Goal: Task Accomplishment & Management: Use online tool/utility

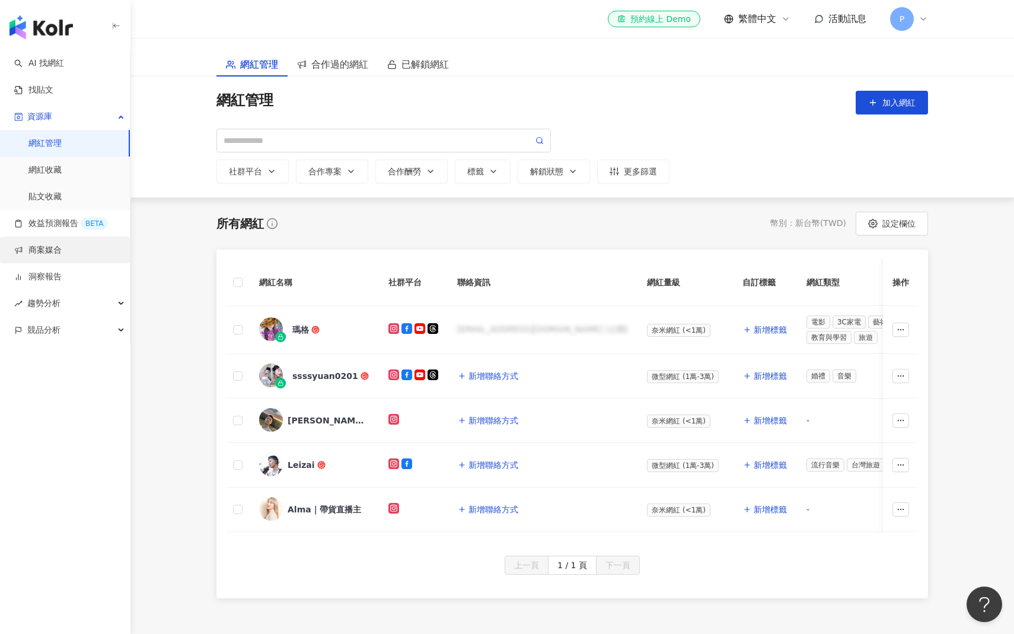
click at [51, 250] on link "商案媒合" at bounding box center [37, 250] width 47 height 12
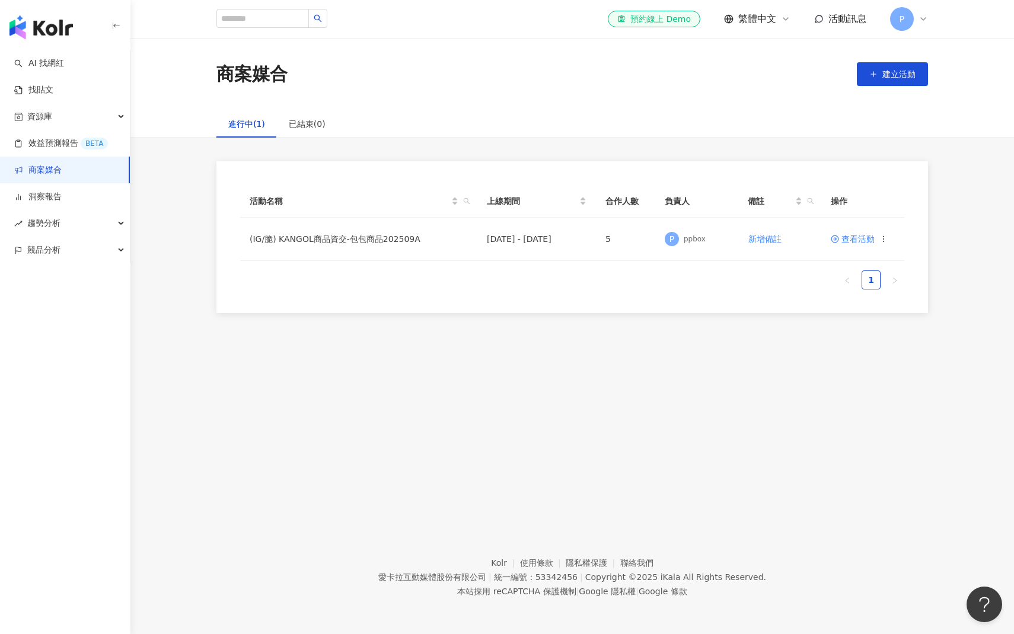
click at [781, 308] on div "活動名稱 上線期間 合作人數 負責人 備註 操作 (IG/脆) KANGOL商品資交-包包商品202509A [DATE] - [DATE] 5 P ppbo…" at bounding box center [571, 237] width 711 height 152
click at [686, 241] on div "ppbox" at bounding box center [694, 239] width 22 height 10
click at [606, 218] on td "5" at bounding box center [625, 239] width 59 height 43
click at [487, 136] on div "進行中(1) 已結束(0)" at bounding box center [572, 123] width 759 height 27
click at [69, 138] on link "效益預測報告 BETA" at bounding box center [61, 144] width 94 height 12
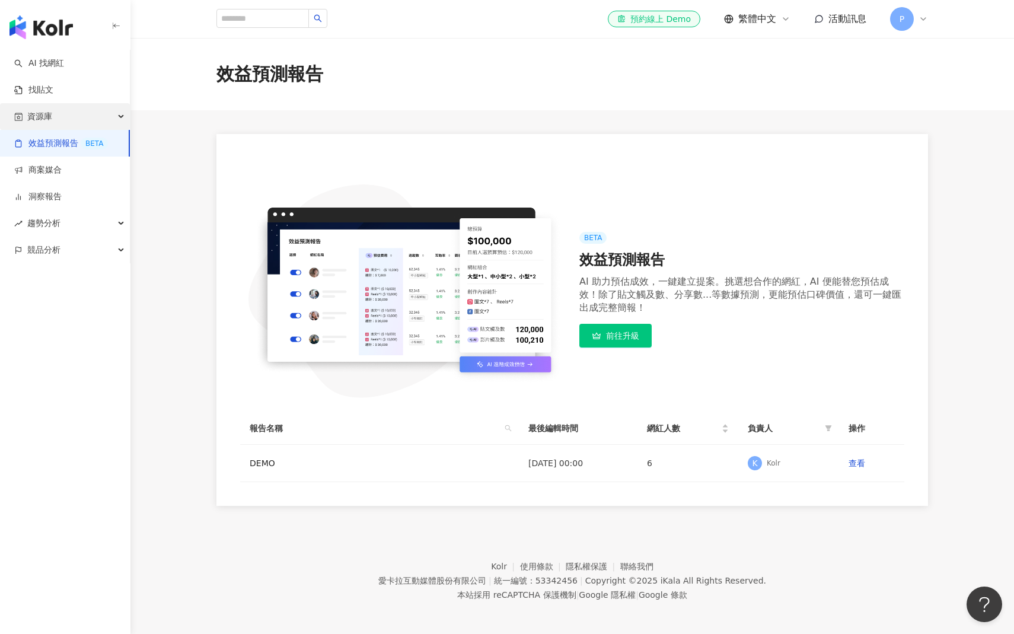
click at [68, 123] on div "資源庫" at bounding box center [65, 116] width 130 height 27
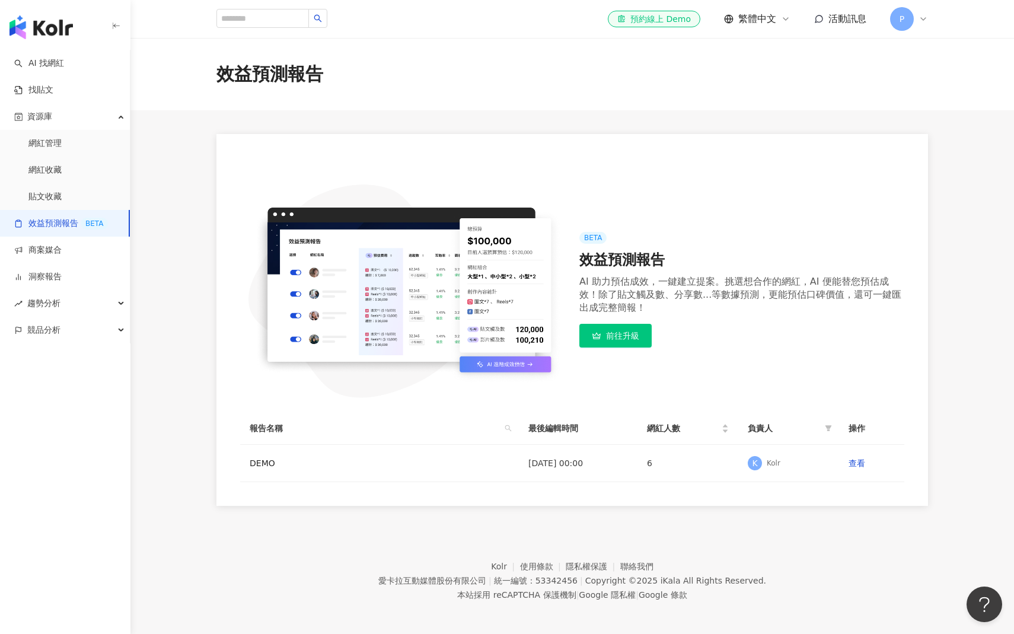
click at [177, 179] on main "效益預測報告 BETA 效益預測報告 AI 助力預估成效，一鍵建立提案。挑選想合作的網紅，AI 便能替您預估成效！除了貼文觸及數、分享數...等數據預測，更能…" at bounding box center [571, 272] width 883 height 468
click at [684, 521] on footer "Kolr 使用條款 隱私權保護 聯絡我們 愛[PERSON_NAME]互動媒體股份有限公司 | 統一編號：53342456 | Copyright © 202…" at bounding box center [571, 572] width 883 height 132
click at [588, 123] on main "效益預測報告 BETA 效益預測報告 AI 助力預估成效，一鍵建立提案。挑選想合作的網紅，AI 便能替您預估成效！除了貼文觸及數、分享數...等數據預測，更能…" at bounding box center [571, 272] width 883 height 468
click at [439, 36] on div "el-icon-cs 預約線上 Demo 繁體中文 活動訊息 P" at bounding box center [571, 19] width 711 height 38
click at [458, 72] on div "效益預測報告" at bounding box center [572, 74] width 759 height 25
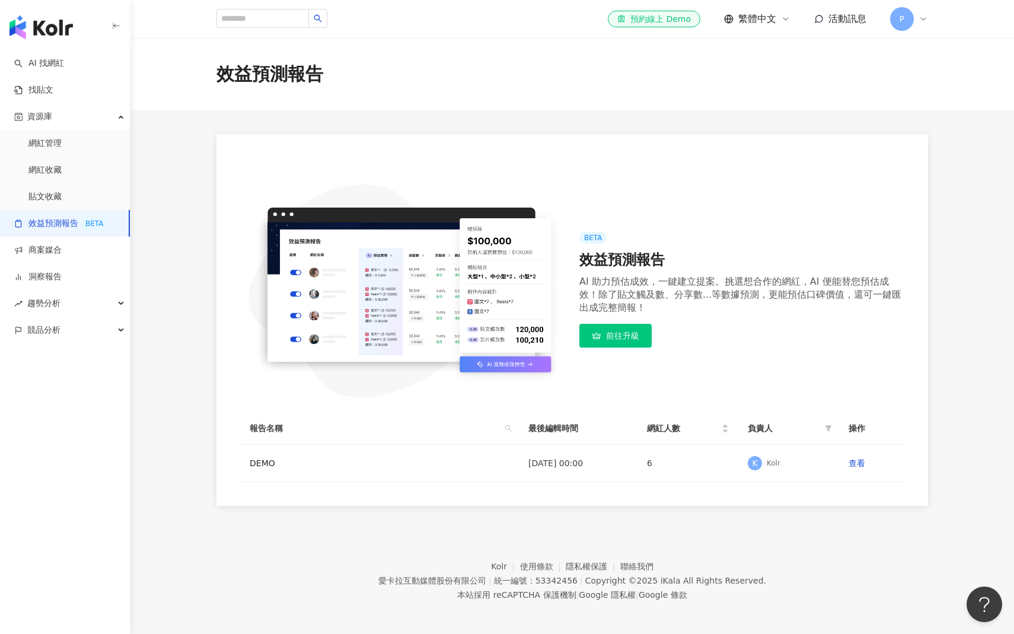
click at [506, 111] on main "效益預測報告 BETA 效益預測報告 AI 助力預估成效，一鍵建立提案。挑選想合作的網紅，AI 便能替您預估成效！除了貼文觸及數、分享數...等數據預測，更能…" at bounding box center [571, 272] width 883 height 468
click at [62, 246] on link "商案媒合" at bounding box center [37, 250] width 47 height 12
